Goal: Find specific page/section: Find specific page/section

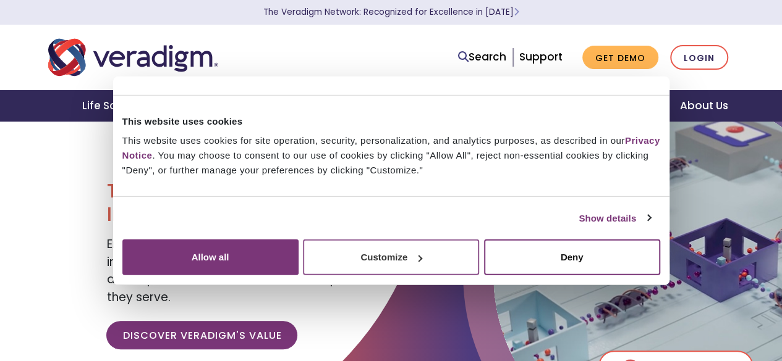
click at [479, 276] on button "Customize" at bounding box center [391, 258] width 176 height 36
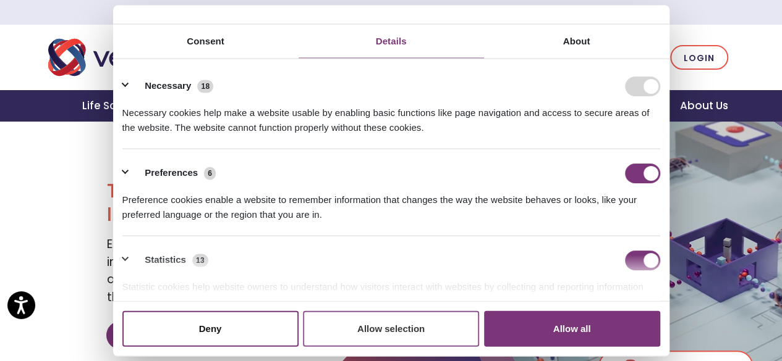
click at [350, 311] on button "Allow selection" at bounding box center [391, 329] width 176 height 36
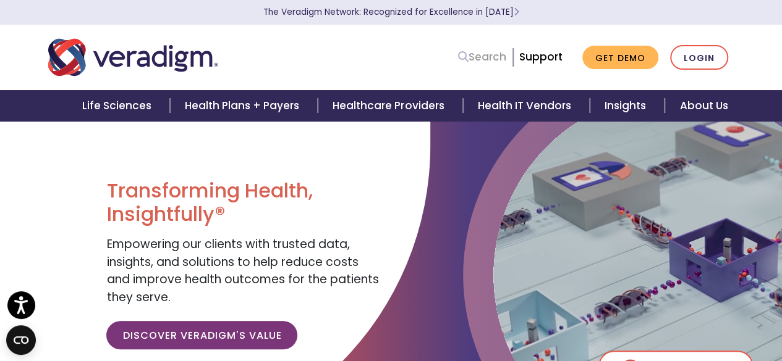
click at [476, 57] on link "Search" at bounding box center [482, 57] width 48 height 17
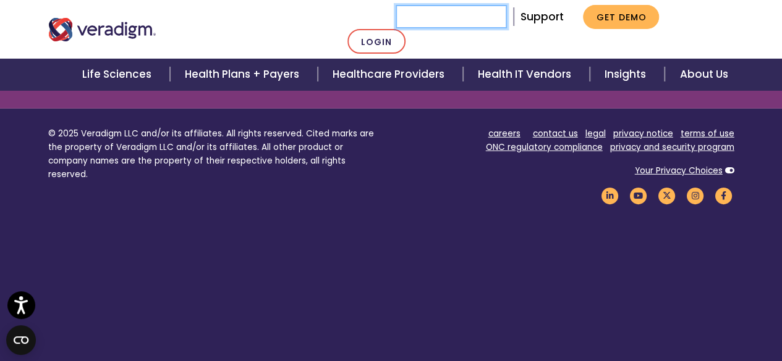
scroll to position [1796, 0]
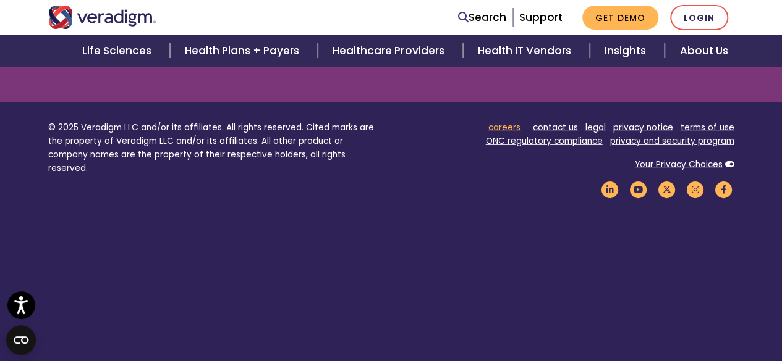
click at [501, 128] on link "careers" at bounding box center [504, 128] width 32 height 12
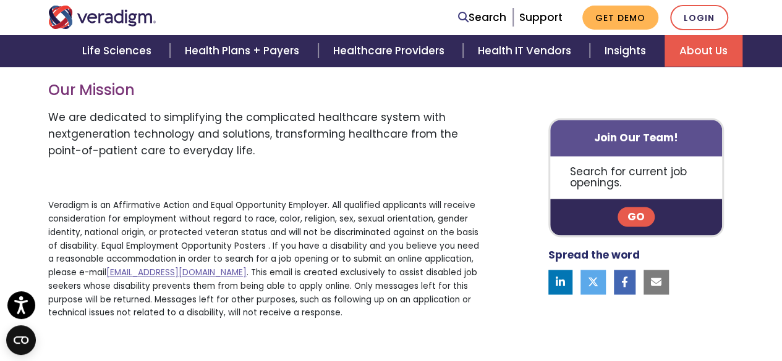
scroll to position [841, 0]
click at [633, 181] on p "Search for current job openings." at bounding box center [636, 177] width 172 height 43
click at [633, 219] on link "Go" at bounding box center [635, 218] width 37 height 20
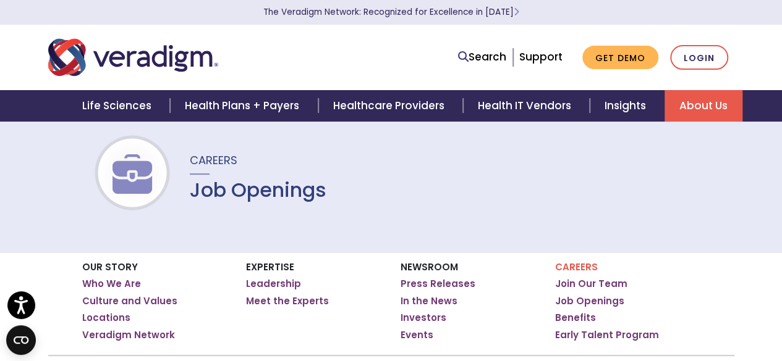
scroll to position [19, 0]
click at [256, 192] on h1 "Job Openings" at bounding box center [258, 190] width 137 height 23
drag, startPoint x: 256, startPoint y: 192, endPoint x: 322, endPoint y: 202, distance: 66.2
click at [322, 202] on h1 "Job Openings" at bounding box center [258, 190] width 137 height 23
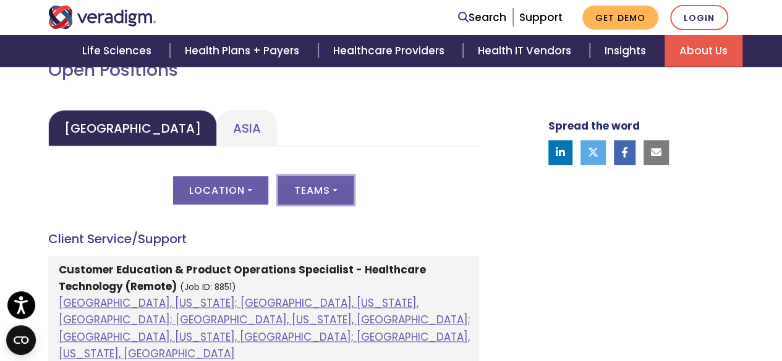
scroll to position [599, 0]
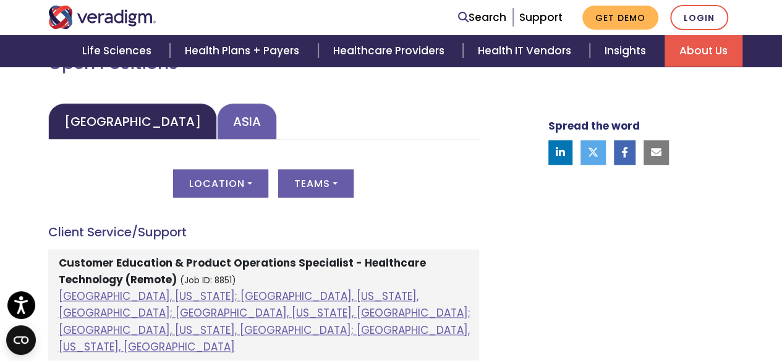
click at [217, 124] on link "Asia" at bounding box center [247, 121] width 60 height 36
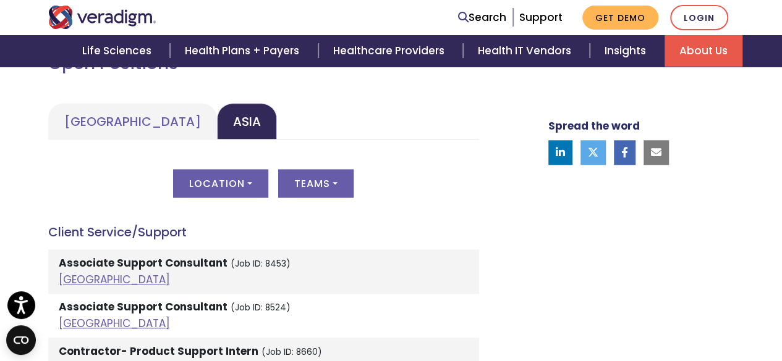
click at [242, 198] on div "Location All India Pune, Maharashtra, India Vadodara, Gujarat, India Teams All …" at bounding box center [263, 190] width 431 height 43
click at [227, 187] on button "Location" at bounding box center [220, 183] width 95 height 28
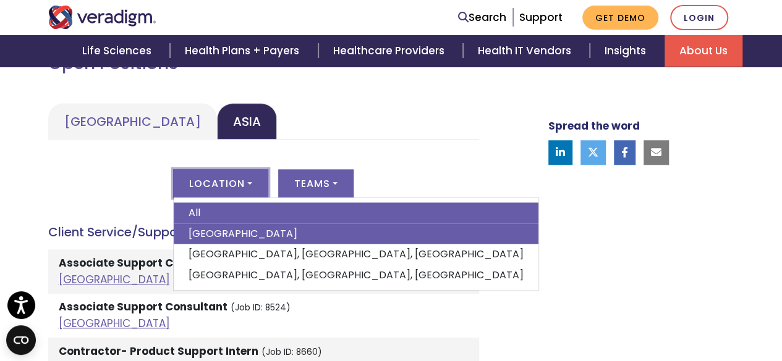
click at [226, 232] on link "India" at bounding box center [356, 234] width 365 height 21
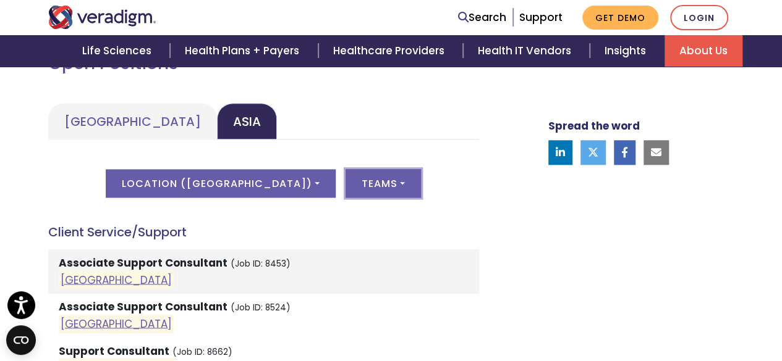
click at [345, 182] on button "Teams" at bounding box center [382, 183] width 75 height 28
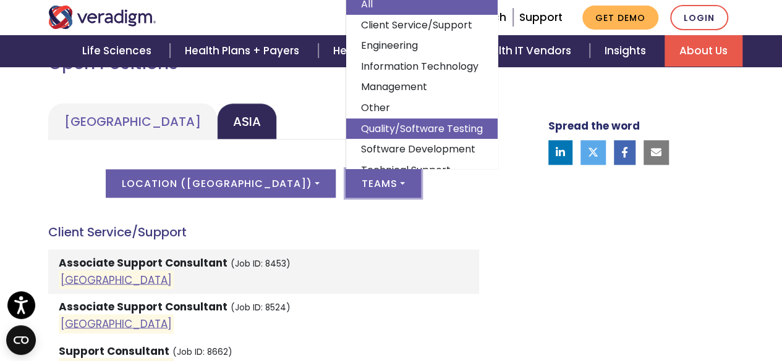
click at [418, 129] on link "Quality/Software Testing" at bounding box center [421, 129] width 151 height 21
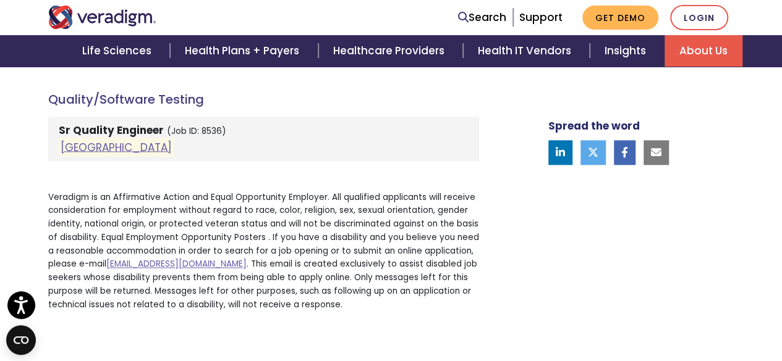
scroll to position [728, 0]
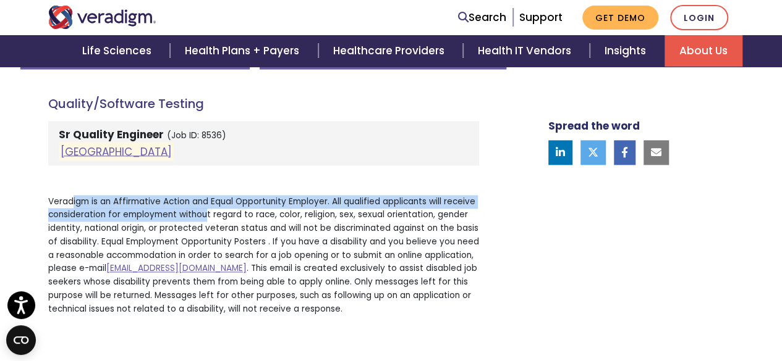
drag, startPoint x: 73, startPoint y: 196, endPoint x: 266, endPoint y: 219, distance: 194.1
click at [266, 219] on p "Veradigm is an Affirmative Action and Equal Opportunity Employer. All qualified…" at bounding box center [263, 255] width 431 height 121
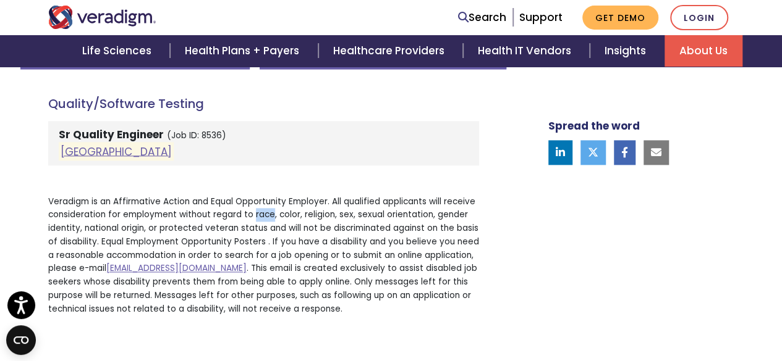
click at [266, 219] on p "Veradigm is an Affirmative Action and Equal Opportunity Employer. All qualified…" at bounding box center [263, 255] width 431 height 121
click at [161, 222] on p "Veradigm is an Affirmative Action and Equal Opportunity Employer. All qualified…" at bounding box center [263, 255] width 431 height 121
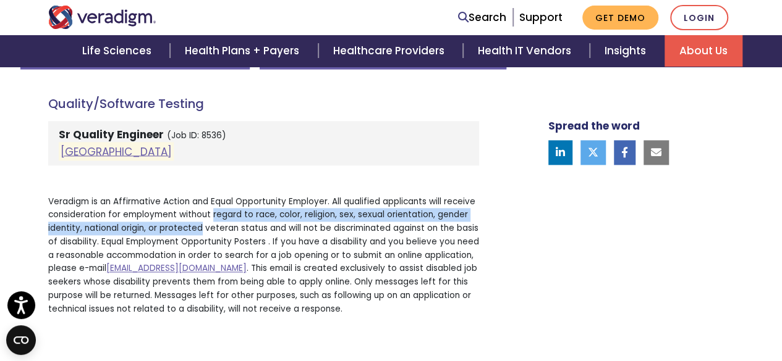
drag, startPoint x: 161, startPoint y: 222, endPoint x: 267, endPoint y: 224, distance: 105.7
click at [267, 224] on p "Veradigm is an Affirmative Action and Equal Opportunity Employer. All qualified…" at bounding box center [263, 255] width 431 height 121
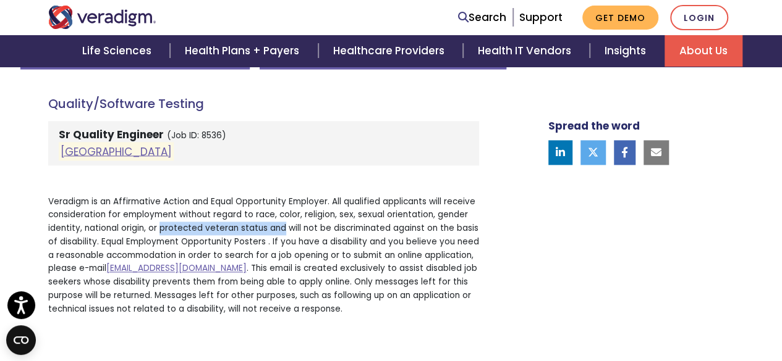
click at [267, 224] on p "Veradigm is an Affirmative Action and Equal Opportunity Employer. All qualified…" at bounding box center [263, 255] width 431 height 121
click at [67, 151] on link "India" at bounding box center [116, 151] width 111 height 15
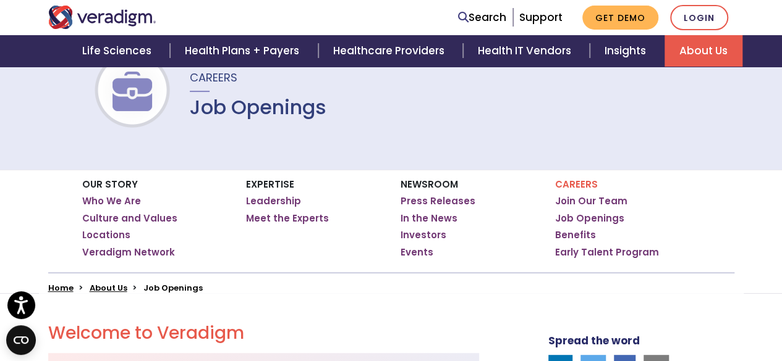
scroll to position [54, 0]
